Goal: Navigation & Orientation: Find specific page/section

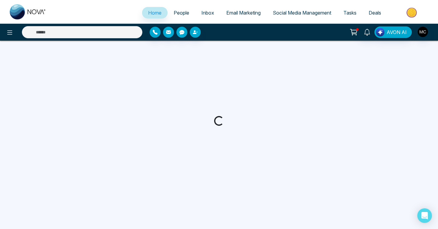
select select "*"
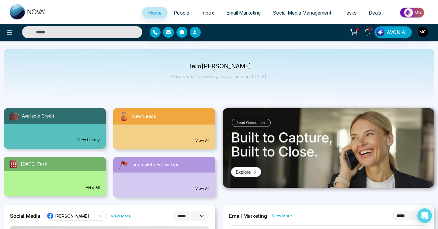
click at [181, 11] on span "People" at bounding box center [182, 13] width 16 height 6
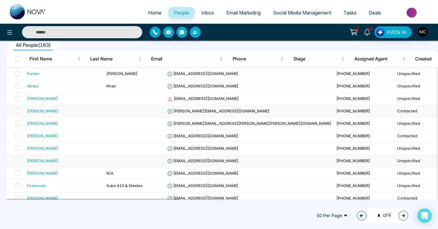
scroll to position [50, 0]
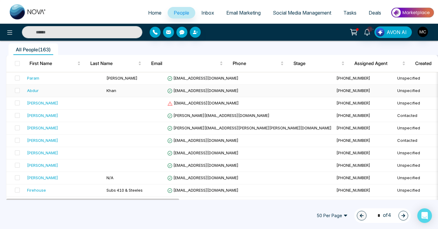
click at [136, 85] on td "Khan" at bounding box center [134, 91] width 61 height 12
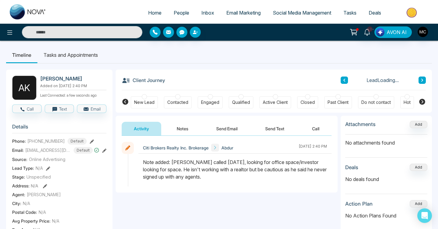
click at [342, 80] on button at bounding box center [344, 80] width 7 height 7
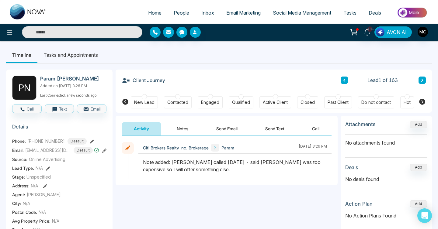
click at [176, 13] on span "People" at bounding box center [182, 13] width 16 height 6
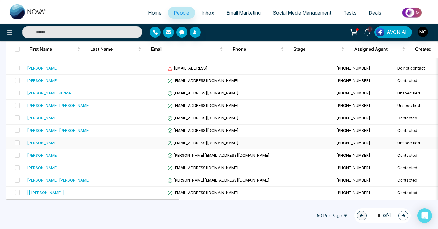
scroll to position [548, 0]
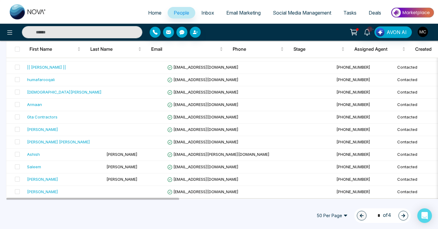
click at [405, 217] on button "button" at bounding box center [403, 216] width 10 height 10
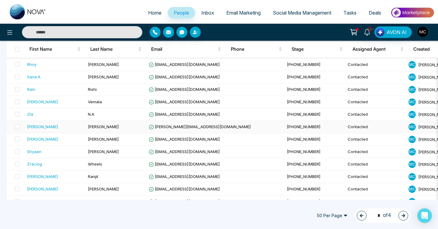
scroll to position [546, 0]
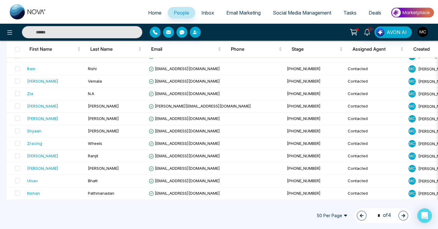
click at [404, 212] on button "button" at bounding box center [403, 216] width 10 height 10
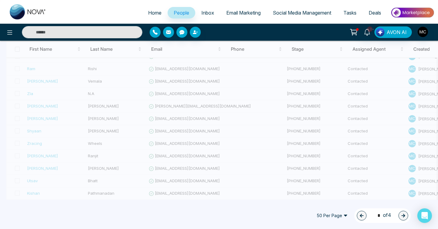
type input "*"
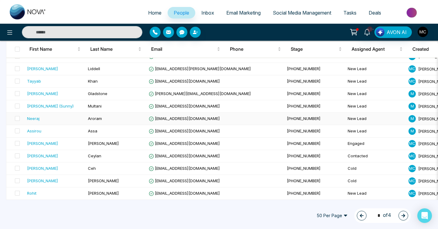
click at [206, 120] on td "[EMAIL_ADDRESS][DOMAIN_NAME]" at bounding box center [215, 119] width 138 height 12
